Goal: Find specific page/section: Find specific page/section

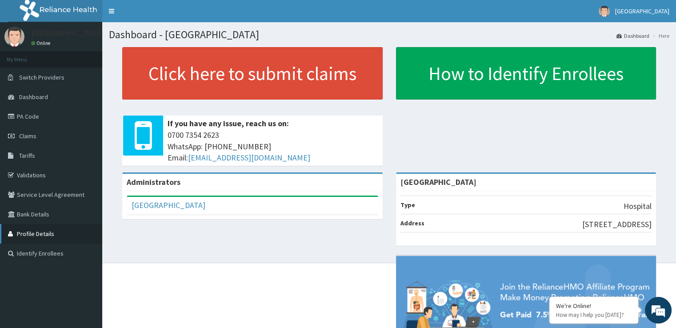
click at [36, 230] on link "Profile Details" at bounding box center [51, 234] width 102 height 20
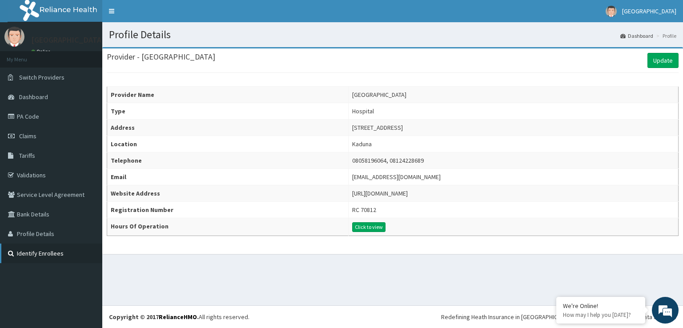
click at [36, 250] on link "Identify Enrollees" at bounding box center [51, 254] width 102 height 20
